Goal: Transaction & Acquisition: Subscribe to service/newsletter

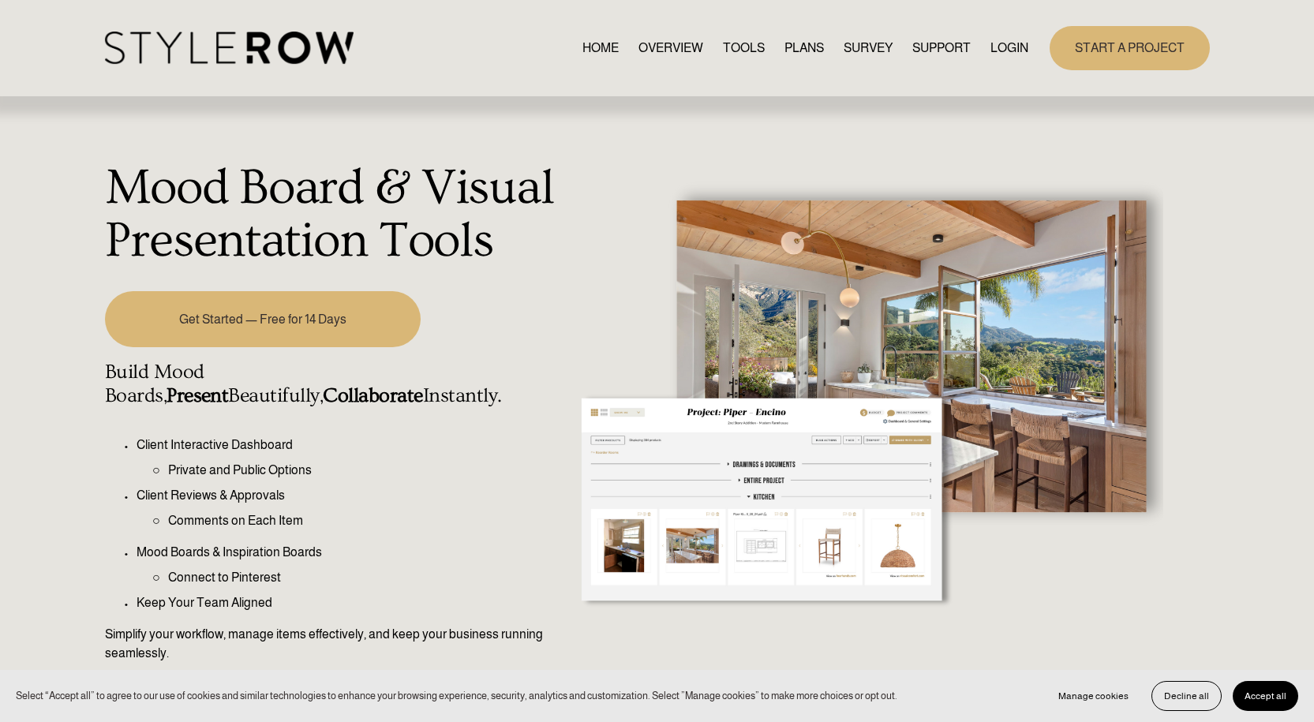
click at [709, 521] on div at bounding box center [865, 433] width 594 height 608
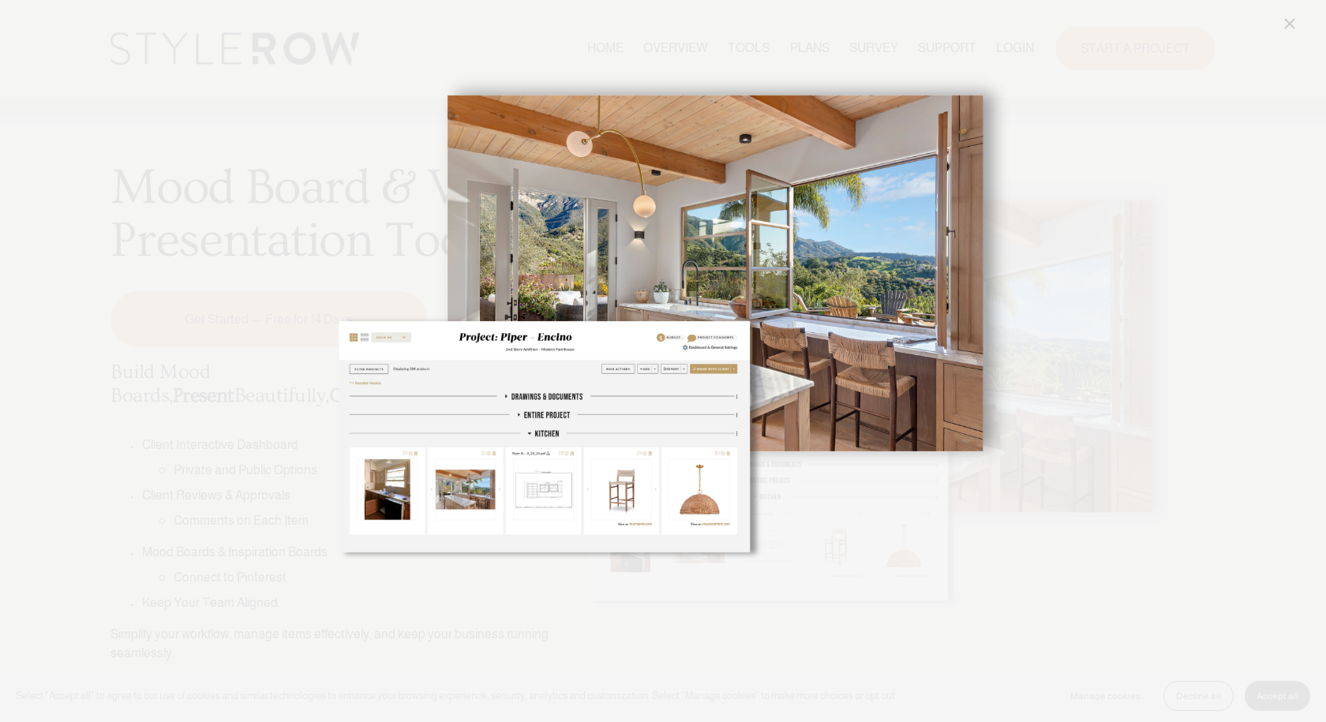
click at [671, 47] on img "Image" at bounding box center [662, 360] width 693 height 693
click at [1068, 202] on div "Image" at bounding box center [663, 360] width 1273 height 693
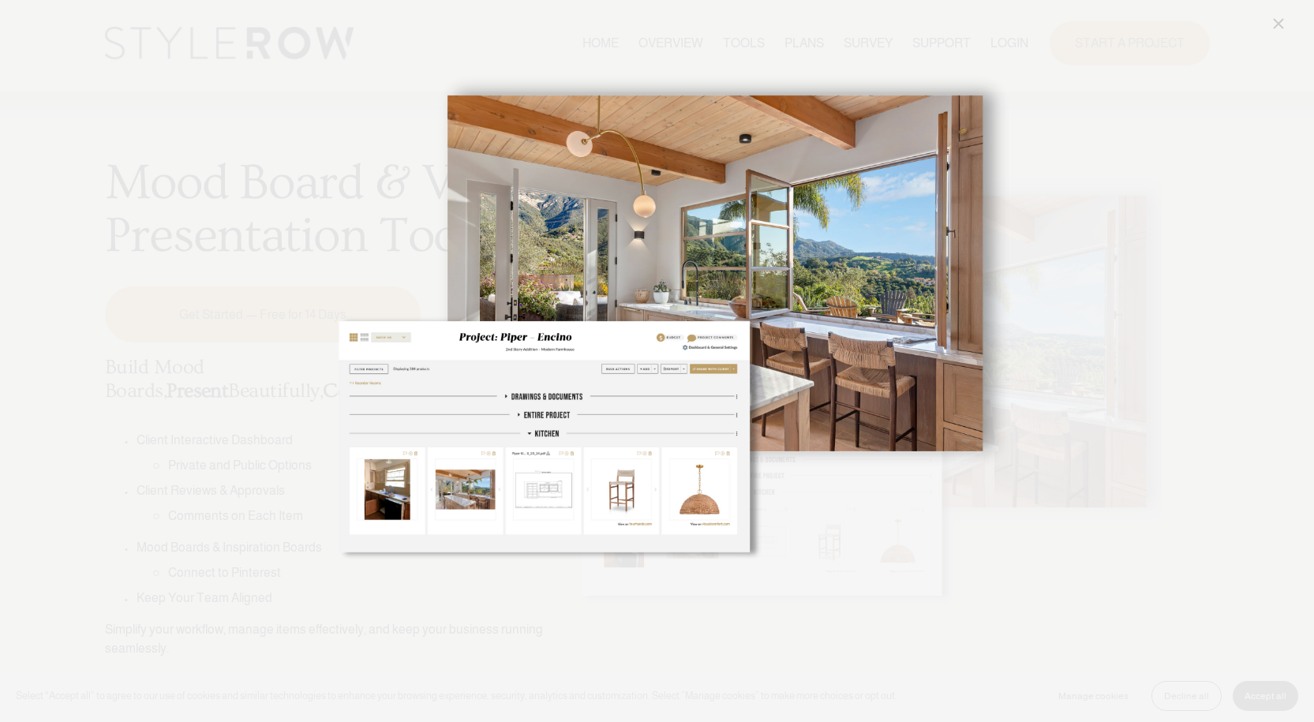
scroll to position [14, 0]
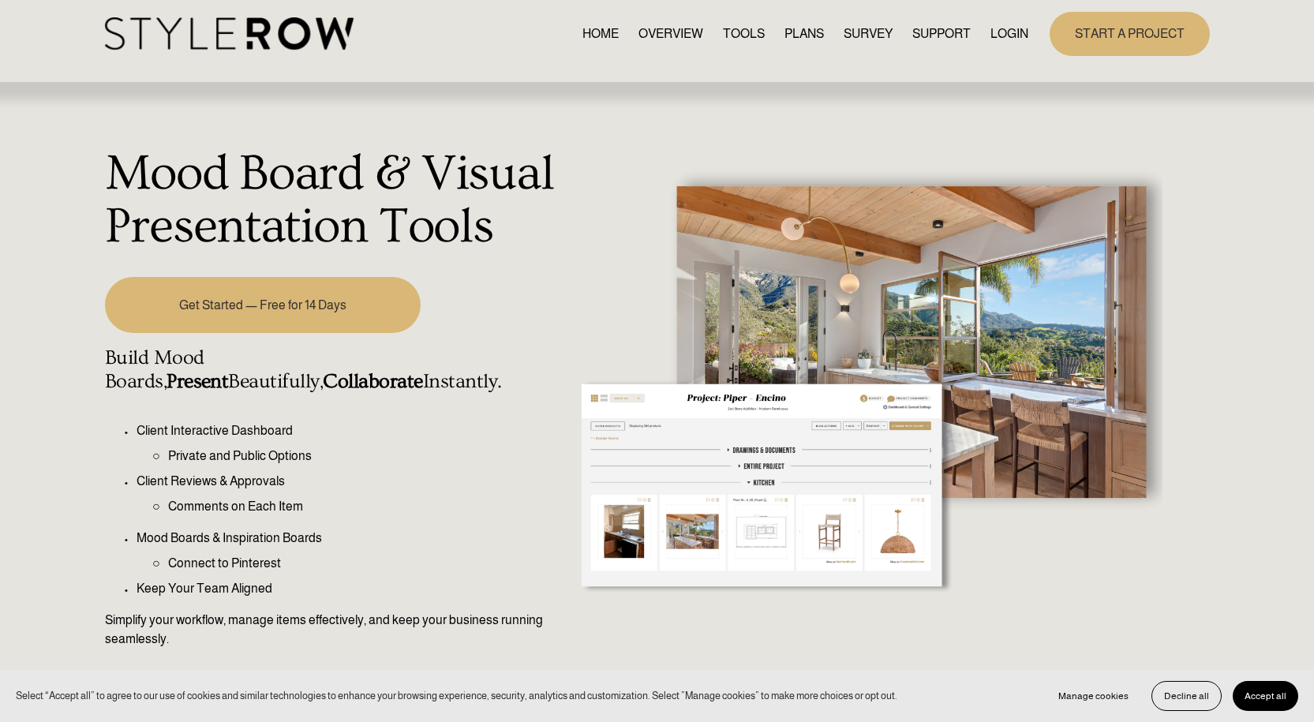
click at [663, 36] on link "OVERVIEW" at bounding box center [670, 33] width 65 height 21
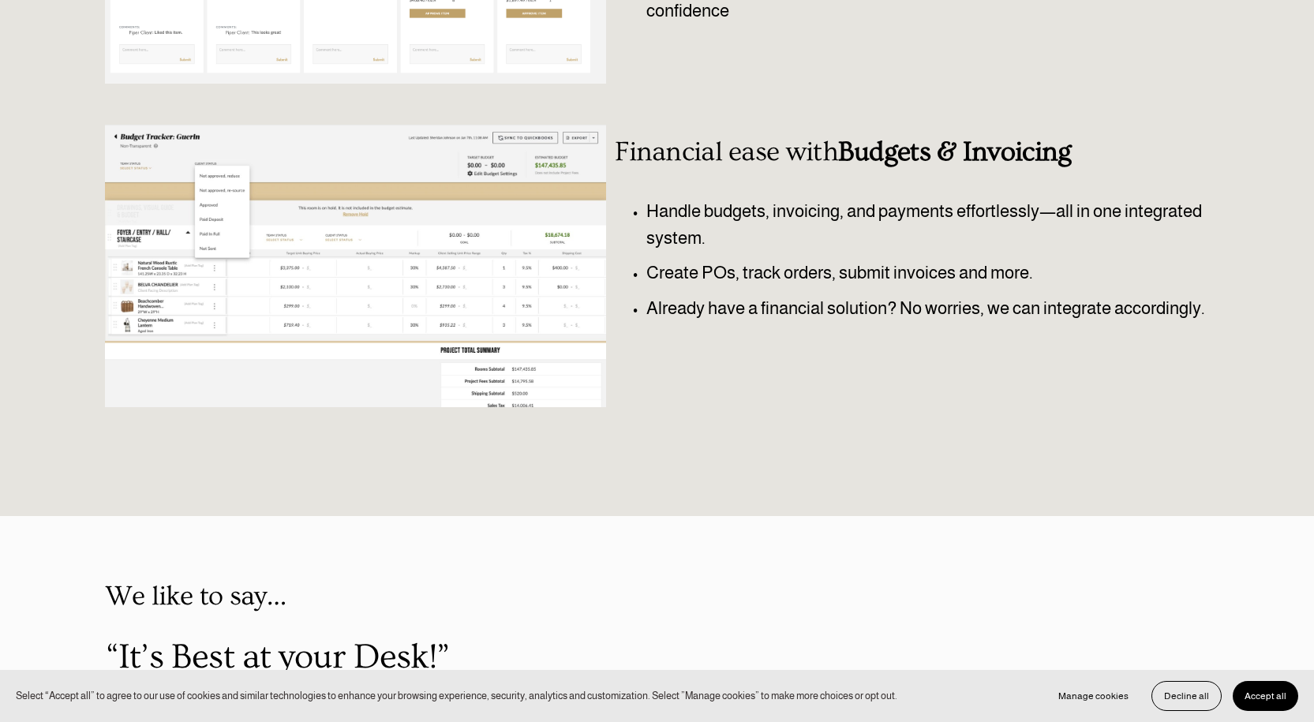
scroll to position [604, 0]
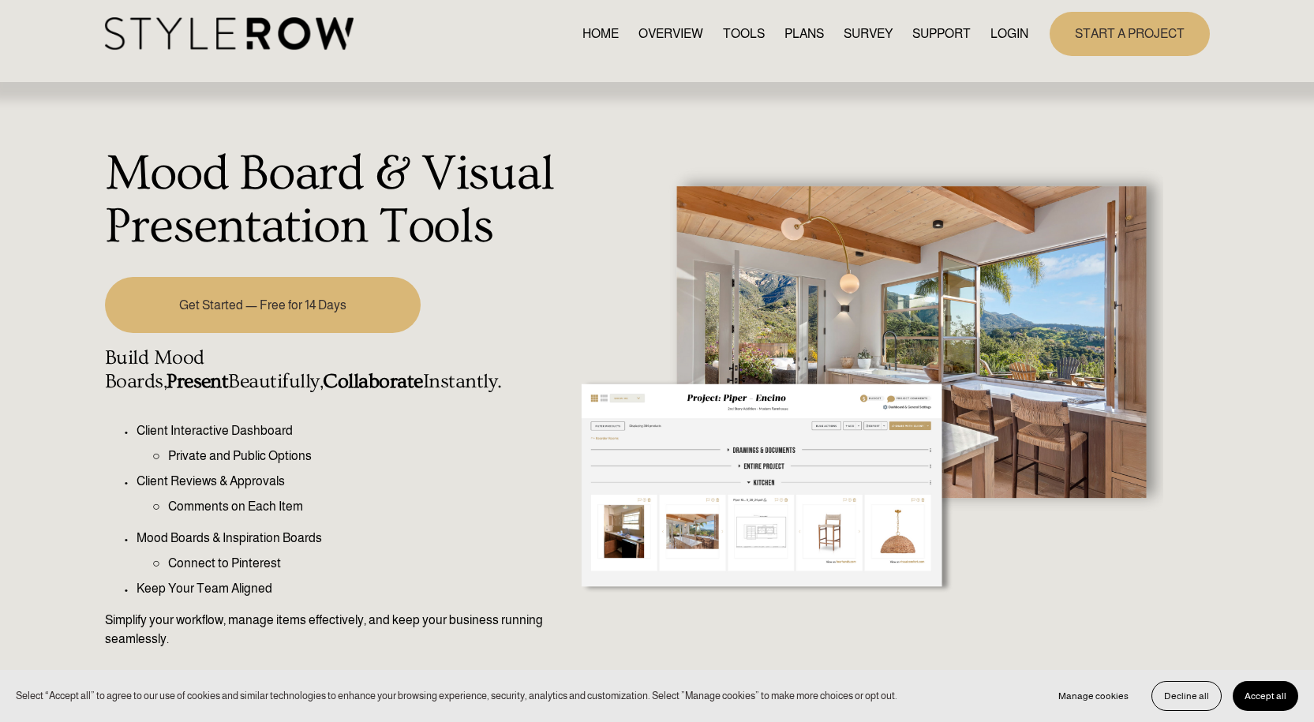
click at [805, 32] on link "PLANS" at bounding box center [803, 33] width 39 height 21
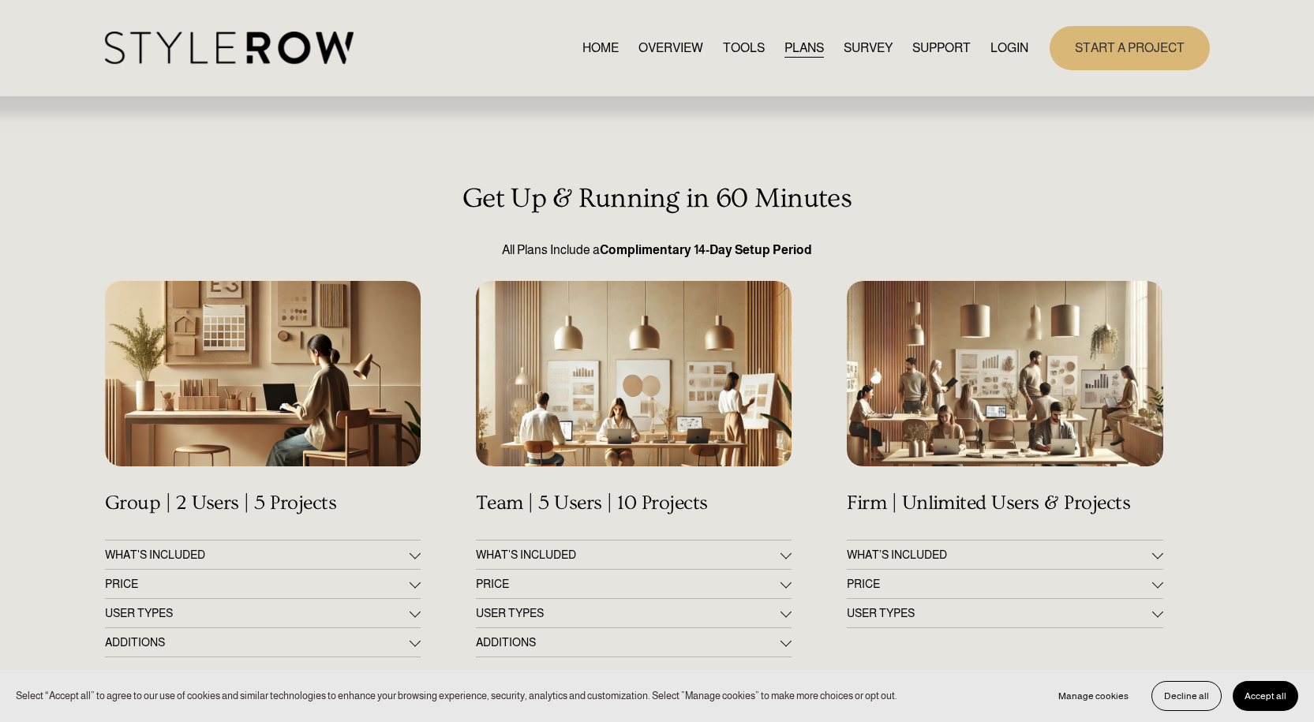
click at [740, 53] on link "TOOLS" at bounding box center [744, 47] width 42 height 21
